Goal: Use online tool/utility: Utilize a website feature to perform a specific function

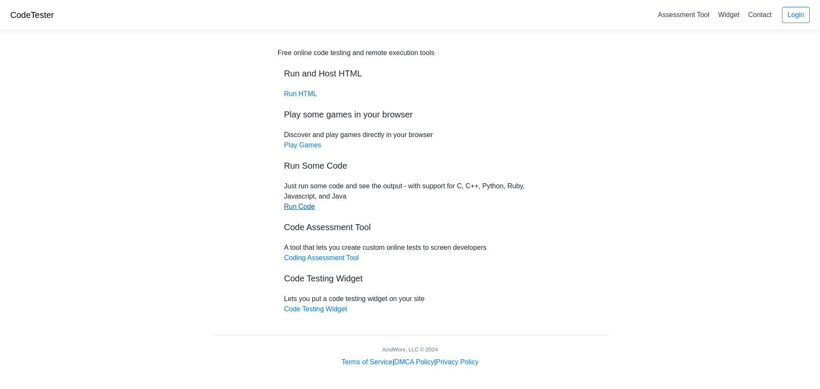
click at [304, 208] on link "Run Code" at bounding box center [299, 206] width 31 height 7
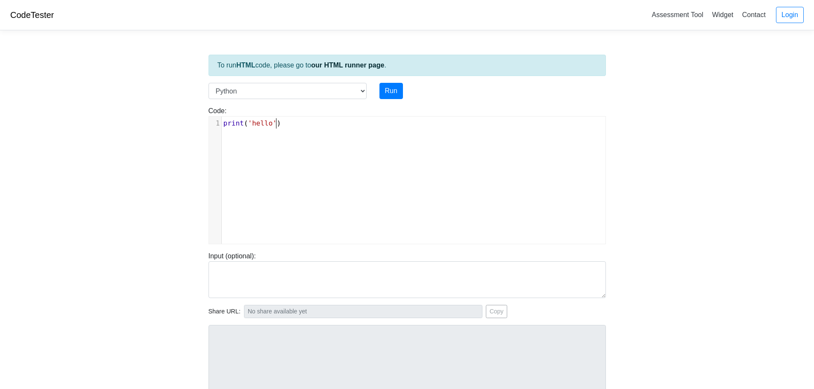
scroll to position [3, 0]
click at [326, 129] on div "xxxxxxxxxx 1 print ( 'hello' )" at bounding box center [417, 124] width 390 height 14
type textarea "print('hello')"
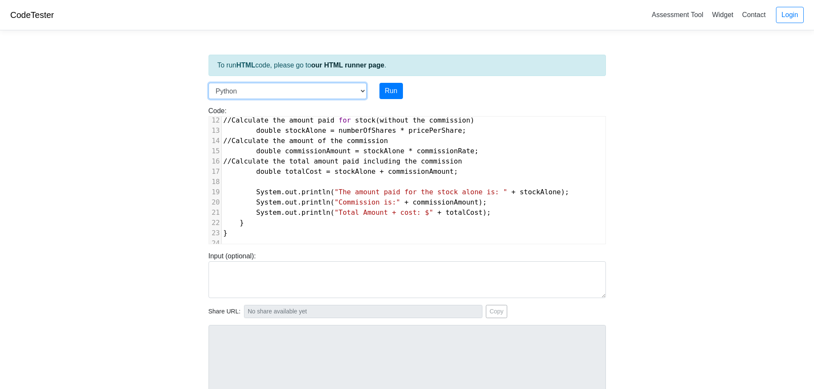
click at [349, 92] on select "C C++ Go Java Javascript Python Ruby" at bounding box center [287, 91] width 158 height 16
click at [208, 83] on select "C C++ Go Java Javascript Python Ruby" at bounding box center [287, 91] width 158 height 16
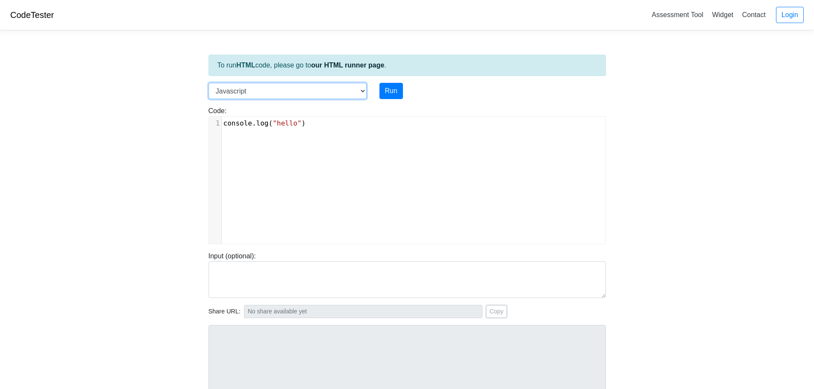
click at [333, 88] on select "C C++ Go Java Javascript Python Ruby" at bounding box center [287, 91] width 158 height 16
select select "java"
click at [208, 83] on select "C C++ Go Java Javascript Python Ruby" at bounding box center [287, 91] width 158 height 16
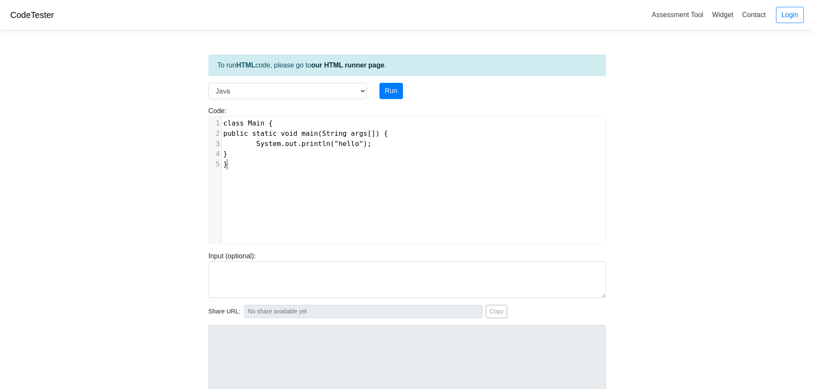
scroll to position [3, 0]
type textarea "class Main { public static void main(String args[]) { System.out.println("hello…"
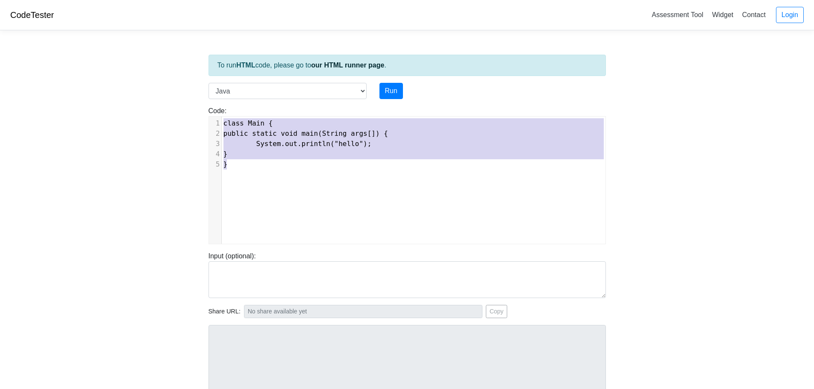
drag, startPoint x: 290, startPoint y: 184, endPoint x: 251, endPoint y: 114, distance: 79.7
click at [251, 114] on div "Code: class Main { public static void main(String args[]) { System.out.println(…" at bounding box center [407, 175] width 410 height 138
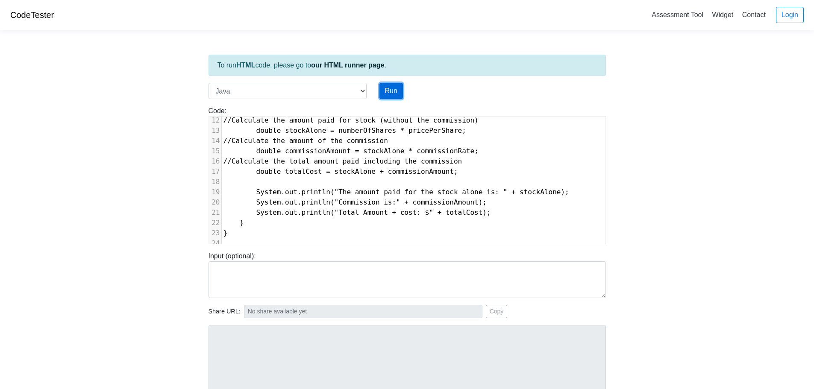
click at [380, 93] on button "Run" at bounding box center [390, 91] width 23 height 16
type input "[URL][DOMAIN_NAME]"
type textarea "Submission status: Compilation Error Compile Output: Main.java:2: error: class …"
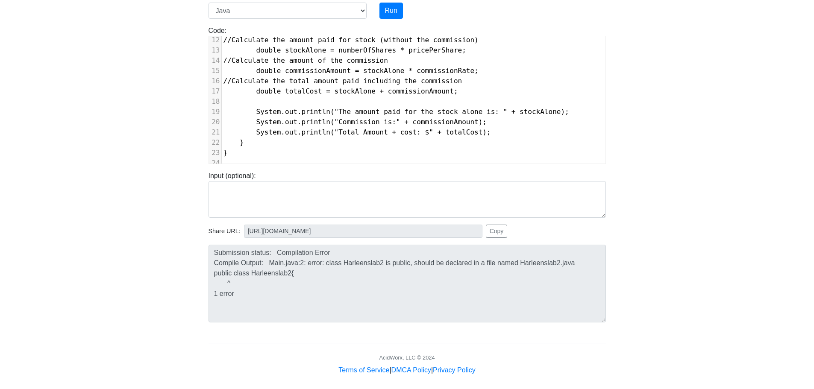
scroll to position [87, 0]
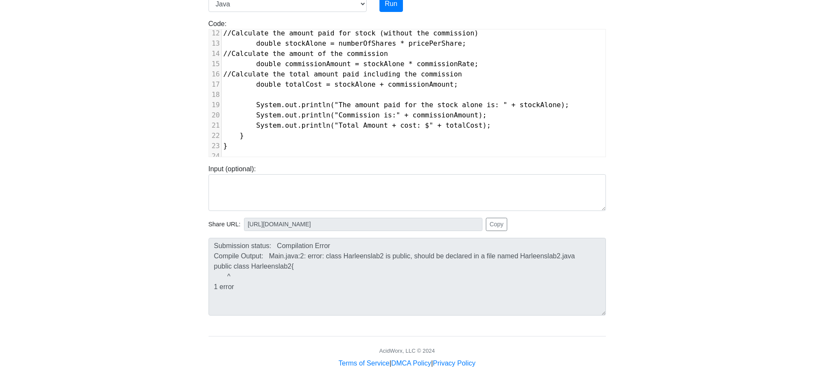
click at [605, 116] on div at bounding box center [605, 92] width 0 height 127
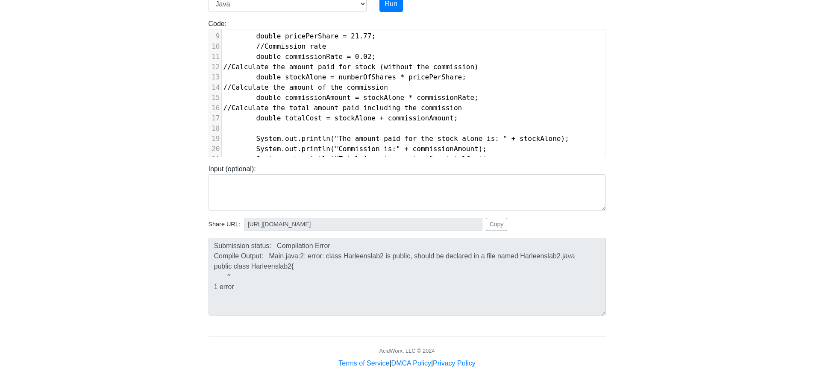
scroll to position [0, 0]
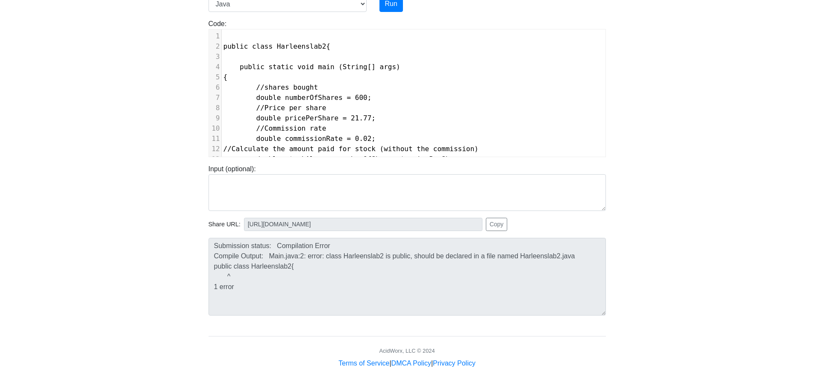
click at [299, 51] on pre "public class Harleenslab2{" at bounding box center [414, 46] width 384 height 10
click at [314, 47] on span "public class Harleenslab2{" at bounding box center [276, 46] width 107 height 8
click at [321, 58] on pre "​" at bounding box center [414, 57] width 384 height 10
click at [315, 49] on span "public class Harleenslab2{" at bounding box center [276, 46] width 107 height 8
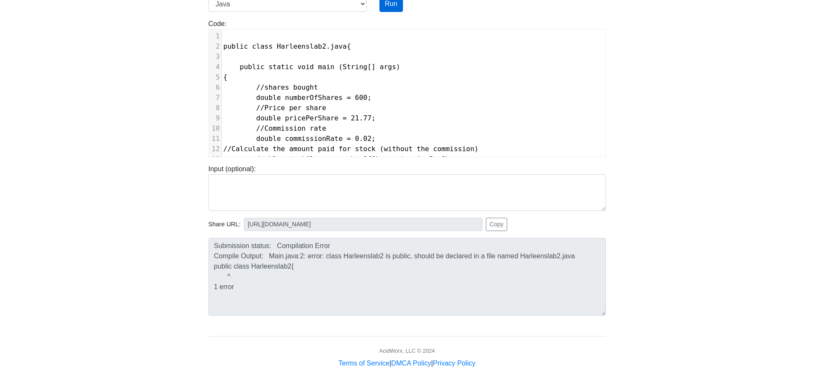
type textarea ".java"
click at [398, 3] on button "Run" at bounding box center [390, 4] width 23 height 16
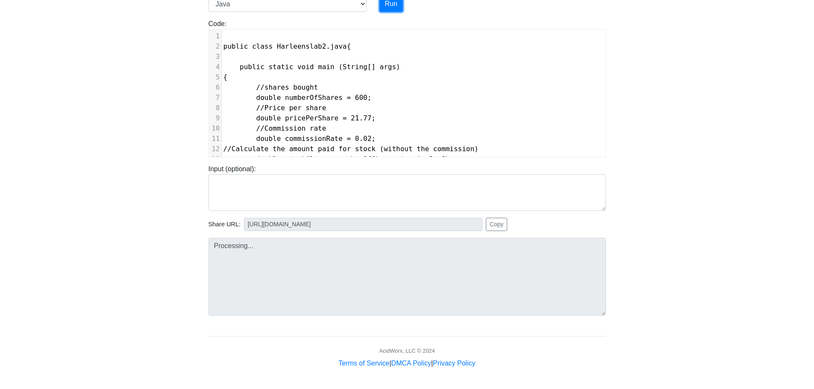
type input "[URL][DOMAIN_NAME]"
type textarea "Submission status: Compilation Error Compile Output: Main.java:2: error: '{' ex…"
click at [334, 48] on span "public class Harleenslab2.java{" at bounding box center [287, 46] width 128 height 8
click at [396, 72] on pre "public static void main (String[] args)" at bounding box center [414, 67] width 384 height 10
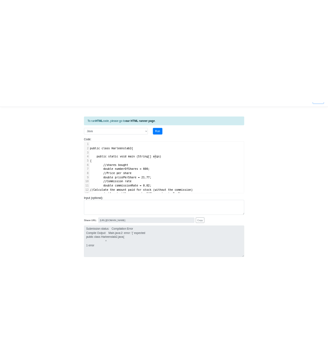
scroll to position [0, 0]
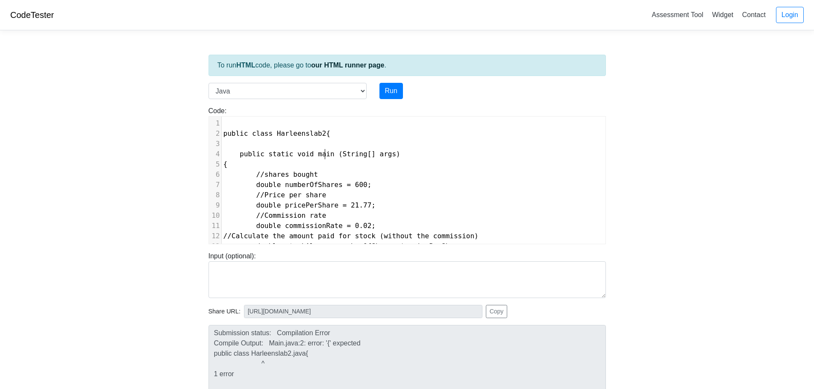
click at [324, 152] on span "public static void main (String[] args)" at bounding box center [311, 154] width 177 height 8
click at [397, 96] on button "Run" at bounding box center [390, 91] width 23 height 16
type input "[URL][DOMAIN_NAME]"
type textarea "Submission status: Compilation Error Compile Output: Main.java:2: error: class …"
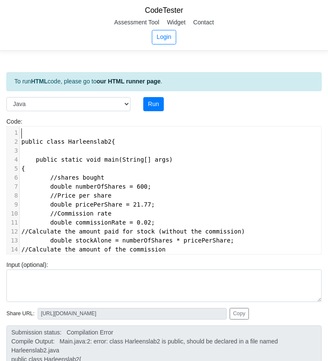
scroll to position [3, 0]
click at [87, 128] on pre "​" at bounding box center [179, 132] width 319 height 9
click at [95, 156] on span "public static void main(String[] args)" at bounding box center [96, 159] width 151 height 7
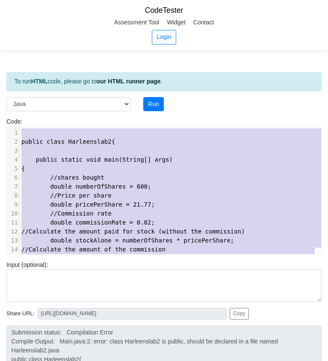
type textarea "public class Harleenslab2{ public static void main(String[] args) { //shares bo…"
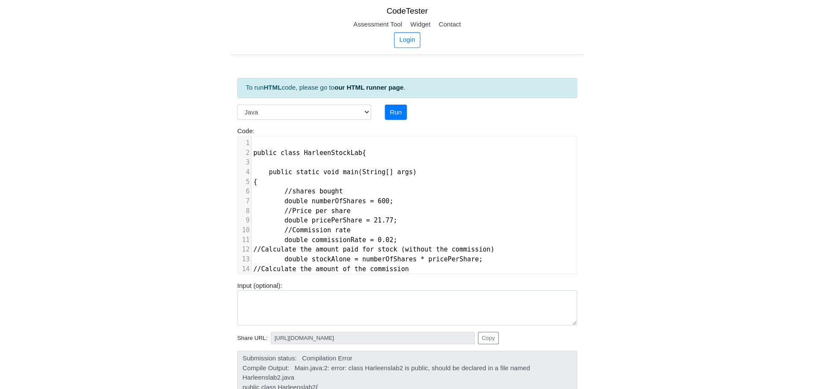
scroll to position [129, 0]
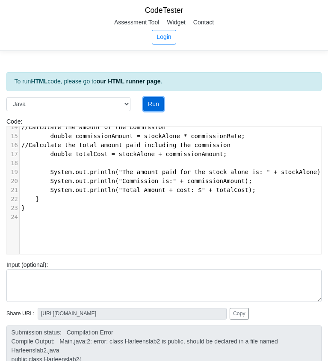
click at [155, 97] on button "Run" at bounding box center [153, 104] width 21 height 15
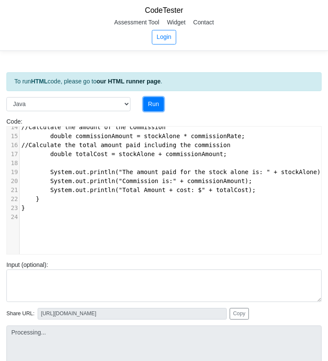
type input "[URL][DOMAIN_NAME]"
type textarea "Submission status: Compilation Error Compile Output: Main.java:2: error: class …"
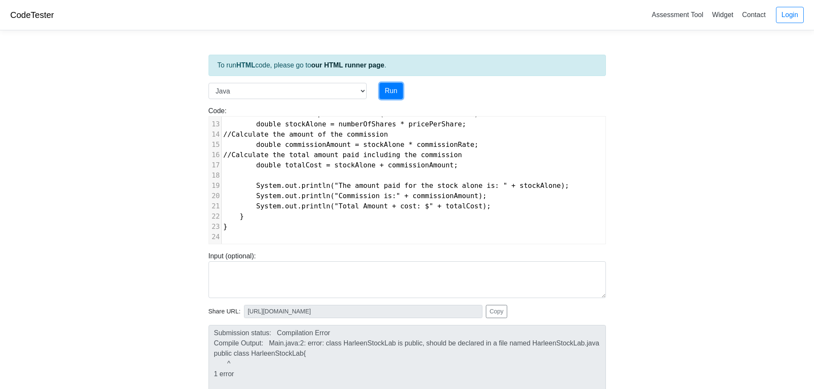
scroll to position [122, 0]
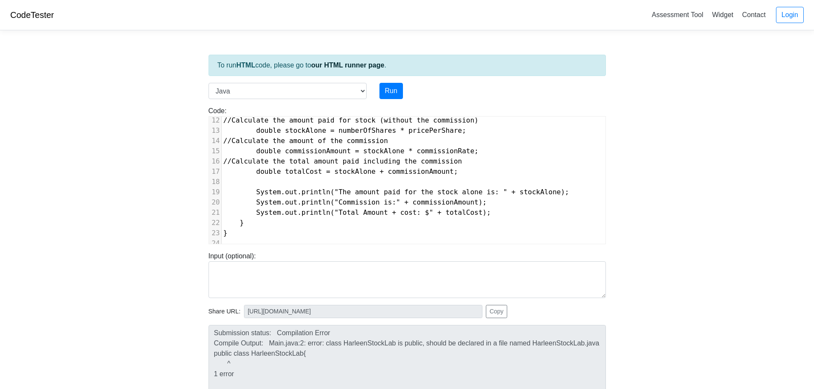
click at [605, 193] on div at bounding box center [605, 118] width 0 height 249
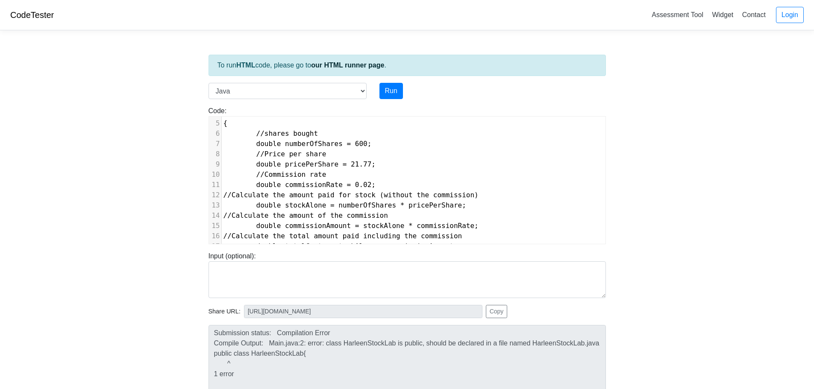
scroll to position [0, 0]
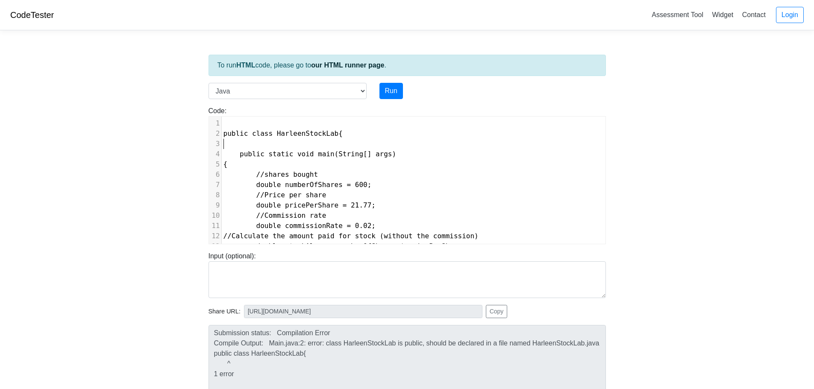
type textarea "public class HarleenStockLab{"
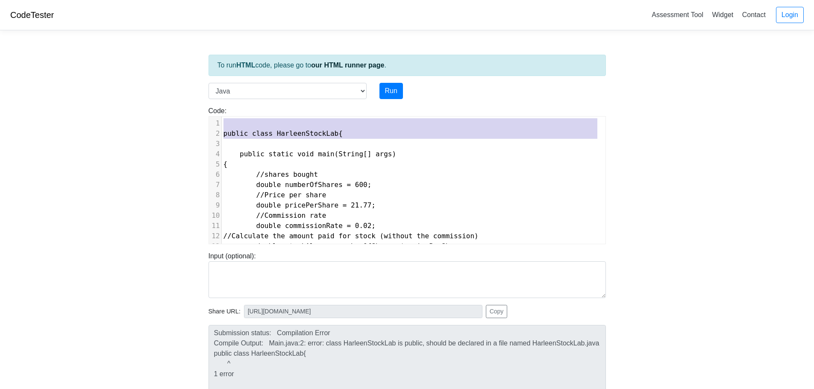
drag, startPoint x: 384, startPoint y: 146, endPoint x: 126, endPoint y: 115, distance: 259.8
click at [126, 115] on body "CodeTester Assessment Tool Widget Contact Login To run HTML code, please go to …" at bounding box center [407, 228] width 814 height 456
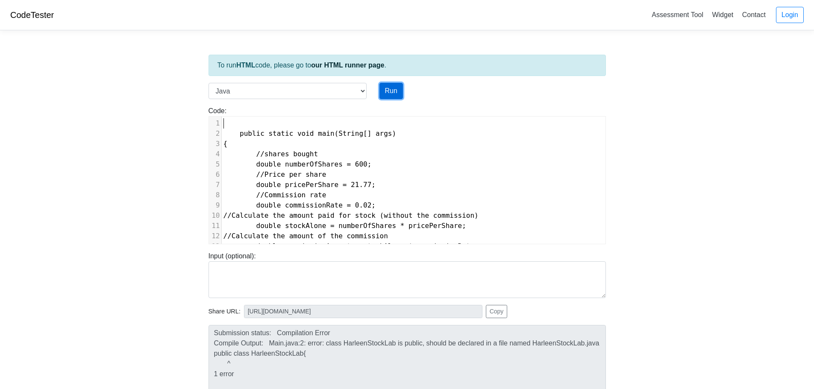
click at [395, 95] on button "Run" at bounding box center [390, 91] width 23 height 16
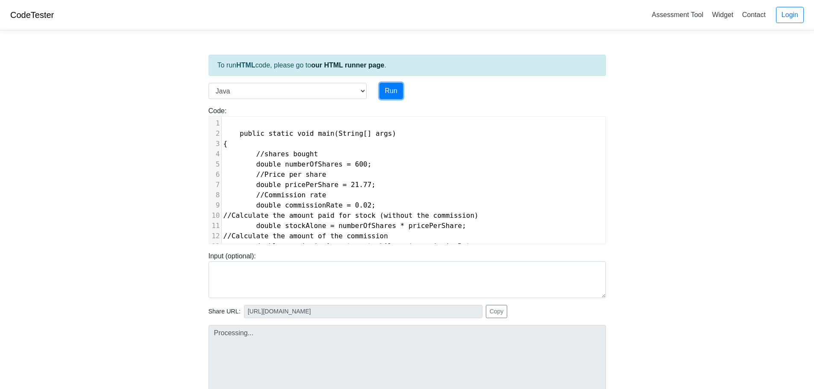
type input "[URL][DOMAIN_NAME]"
type textarea "Submission status: Compilation Error Compile Output: Main.java:2: error: class,…"
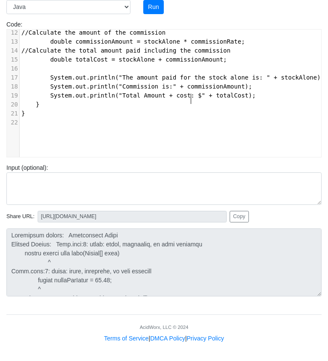
drag, startPoint x: 189, startPoint y: 65, endPoint x: 185, endPoint y: 70, distance: 6.2
click at [186, 73] on pre "System.out.println("The amount paid for the stock alone is: " + stockAlone);" at bounding box center [179, 77] width 319 height 9
type textarea "public static void main(String[] args) { //shares bought double numberOfShares …"
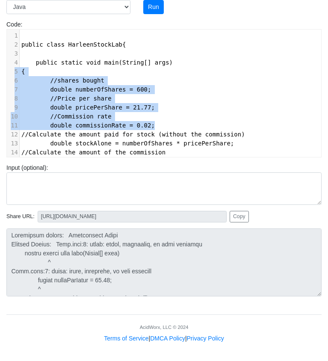
drag, startPoint x: 328, startPoint y: 97, endPoint x: 308, endPoint y: 40, distance: 60.0
click at [308, 40] on div "Code: class Main { public static void main(String args[]) { System.out.println(…" at bounding box center [164, 88] width 328 height 137
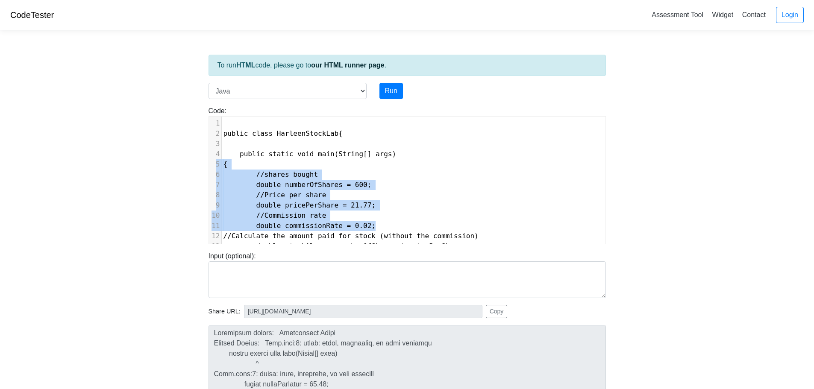
scroll to position [87, 0]
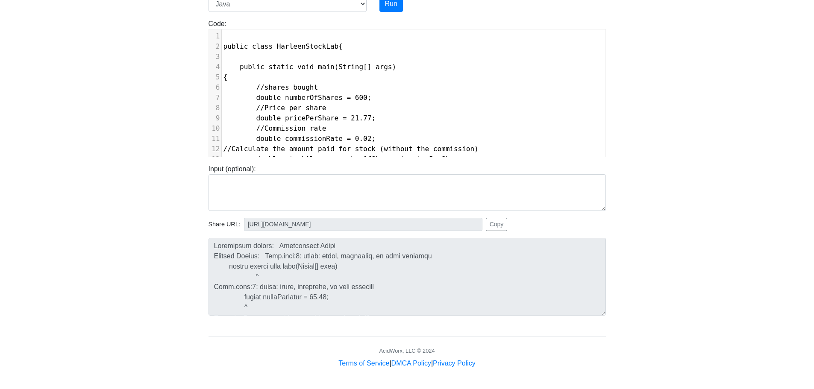
click at [679, 221] on body "CodeTester Assessment Tool Widget Contact Login To run HTML code, please go to …" at bounding box center [407, 141] width 814 height 456
click at [398, 2] on button "Run" at bounding box center [390, 4] width 23 height 16
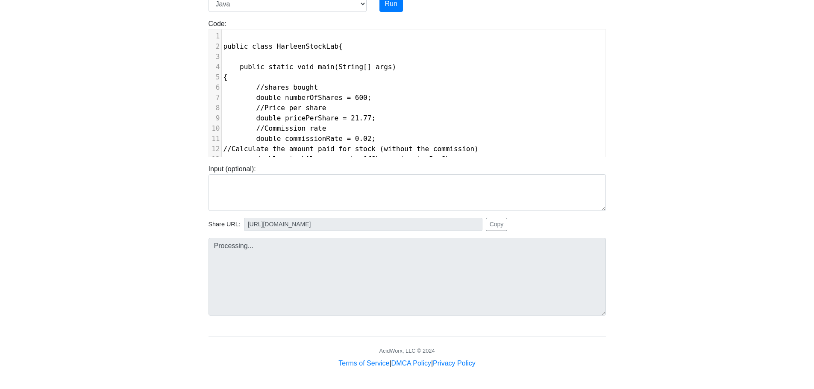
drag, startPoint x: 319, startPoint y: 14, endPoint x: 326, endPoint y: 13, distance: 6.9
click at [322, 14] on div "Code: class Main { public static void main(String args[]) { System.out.println(…" at bounding box center [407, 84] width 410 height 145
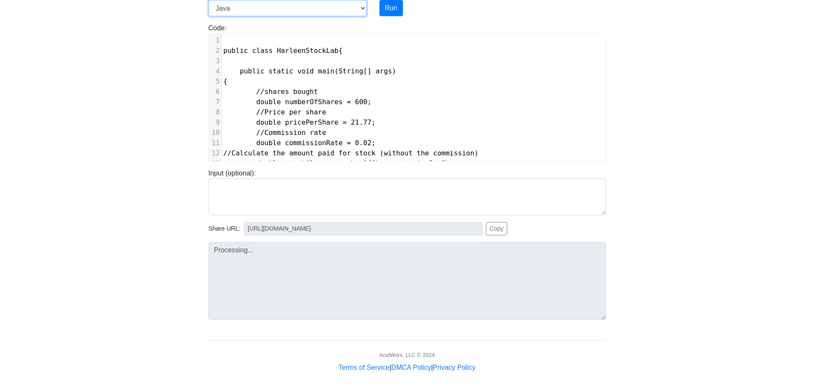
click at [334, 10] on select "C C++ Go Java Javascript Python Ruby" at bounding box center [287, 8] width 158 height 16
type input "[URL][DOMAIN_NAME]"
type textarea "Submission status: Compilation Error Compile Output: Main.java:2: error: class …"
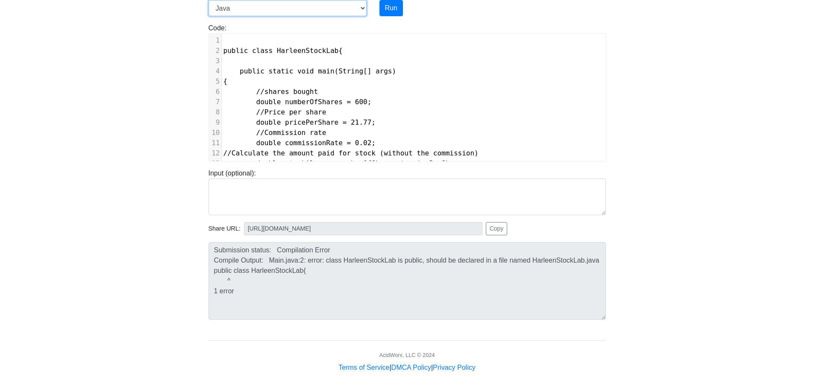
select select "javascript"
click at [208, 0] on select "C C++ Go Java Javascript Python Ruby" at bounding box center [287, 8] width 158 height 16
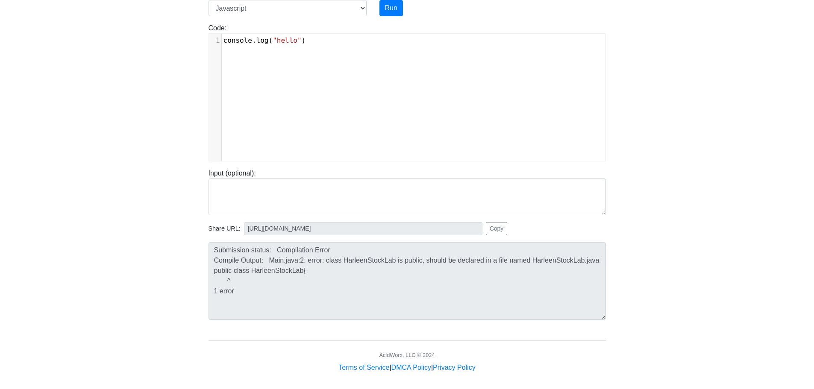
scroll to position [3, 0]
click at [276, 68] on div "xxxxxxxxxx 1 console . log ( "hello" )" at bounding box center [413, 104] width 409 height 140
type textarea ")"
type textarea "console.log("hello")"
drag, startPoint x: 334, startPoint y: 40, endPoint x: 184, endPoint y: 28, distance: 150.0
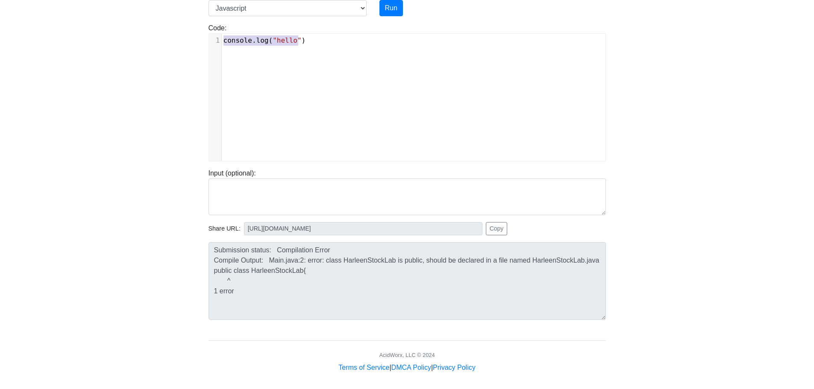
click at [184, 28] on body "CodeTester Assessment Tool Widget Contact Login To run HTML code, please go to …" at bounding box center [407, 145] width 814 height 456
paste textarea
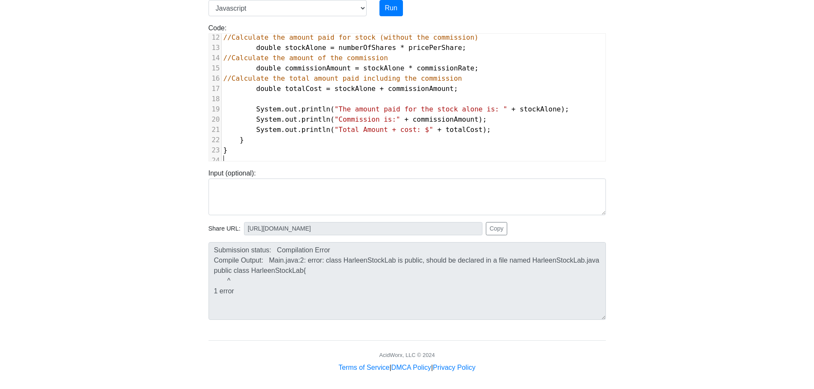
scroll to position [122, 0]
click at [386, 12] on button "Run" at bounding box center [390, 8] width 23 height 16
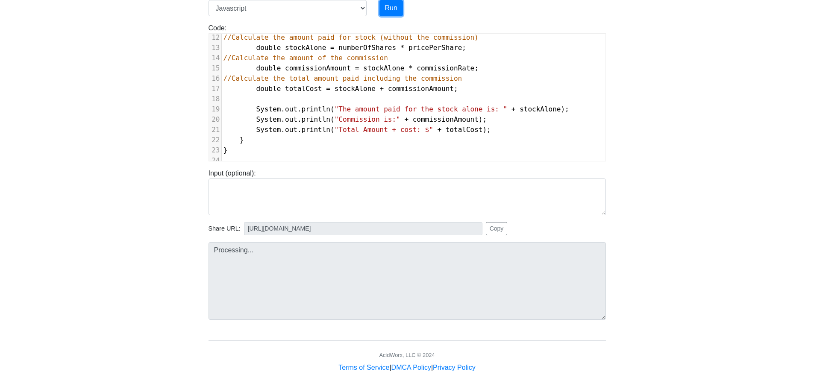
type input "[URL][DOMAIN_NAME]"
type textarea "Submission status: Runtime Error (NZEC) Stderr: /box/script.js:2 public class H…"
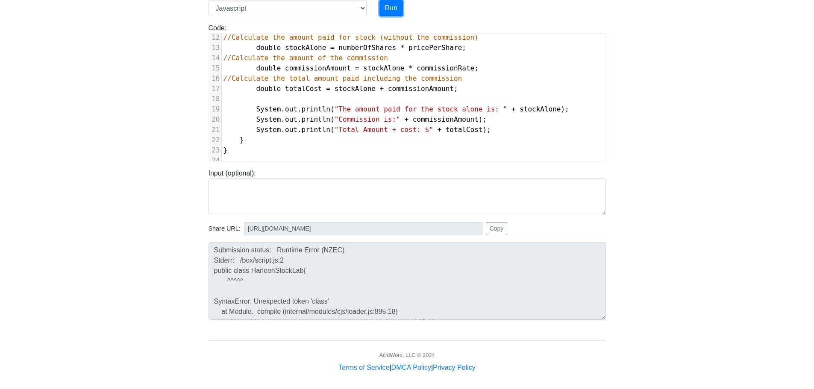
scroll to position [0, 0]
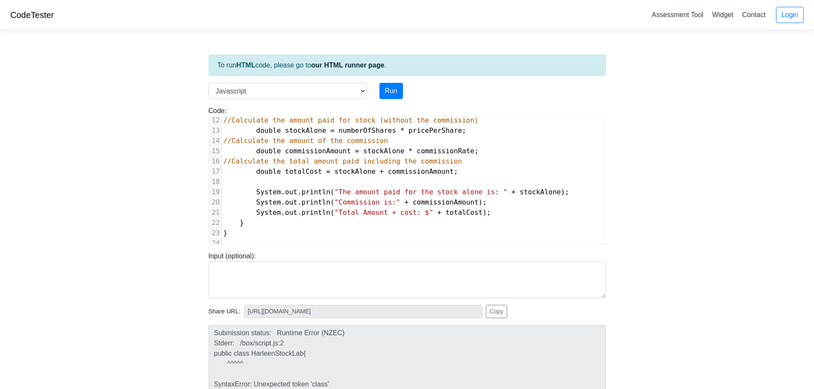
drag, startPoint x: 205, startPoint y: 86, endPoint x: 206, endPoint y: 103, distance: 16.7
click at [206, 103] on div "To run HTML code, please go to our HTML runner page . Language C C++ Go Java Ja…" at bounding box center [407, 246] width 410 height 419
click at [236, 97] on select "C C++ Go Java Javascript Python Ruby" at bounding box center [287, 91] width 158 height 16
select select "java"
click at [208, 83] on select "C C++ Go Java Javascript Python Ruby" at bounding box center [287, 91] width 158 height 16
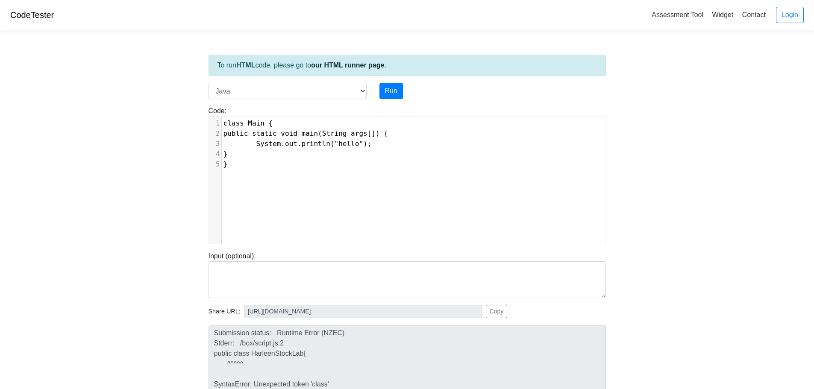
scroll to position [3, 0]
click at [284, 163] on pre "}" at bounding box center [417, 164] width 390 height 10
drag, startPoint x: 286, startPoint y: 239, endPoint x: 199, endPoint y: 50, distance: 207.9
click at [199, 50] on body "CodeTester Assessment Tool Widget Contact Login To run HTML code, please go to …" at bounding box center [407, 228] width 814 height 456
click at [331, 244] on div "Input (optional):" at bounding box center [407, 271] width 410 height 54
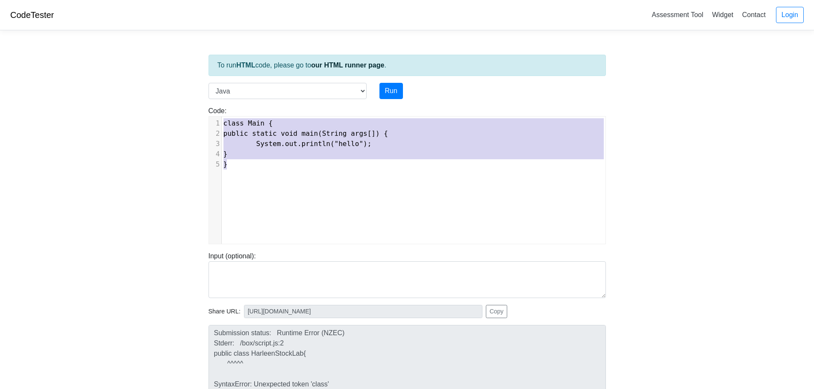
type textarea "class Main { public static void main(String args[]) { System.out.println("hello…"
drag, startPoint x: 309, startPoint y: 209, endPoint x: 199, endPoint y: 113, distance: 146.2
click at [199, 113] on body "CodeTester Assessment Tool Widget Contact Login To run HTML code, please go to …" at bounding box center [407, 228] width 814 height 456
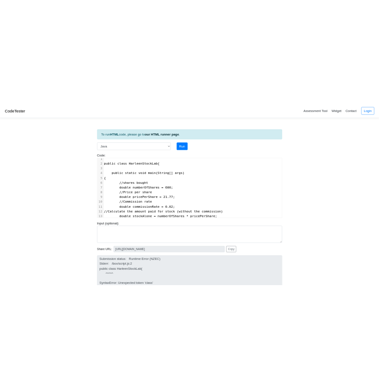
scroll to position [0, 0]
